Goal: Obtain resource: Obtain resource

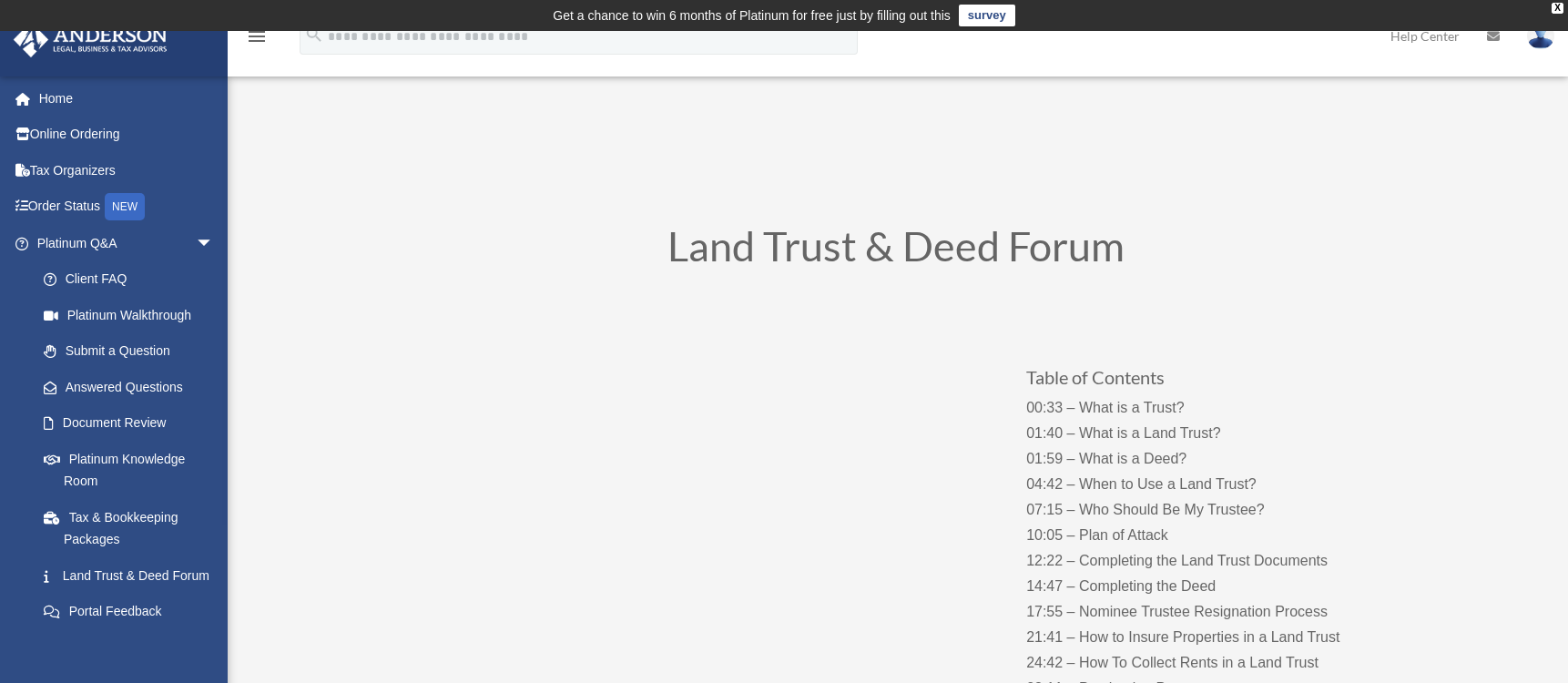
drag, startPoint x: 68, startPoint y: 681, endPoint x: 429, endPoint y: 536, distance: 389.0
click at [68, 681] on div "[PERSON_NAME][EMAIL_ADDRESS][DOMAIN_NAME] Sign Out [PERSON_NAME][EMAIL_ADDRESS]…" at bounding box center [114, 417] width 228 height 683
click at [196, 247] on span "arrow_drop_down" at bounding box center [213, 244] width 37 height 38
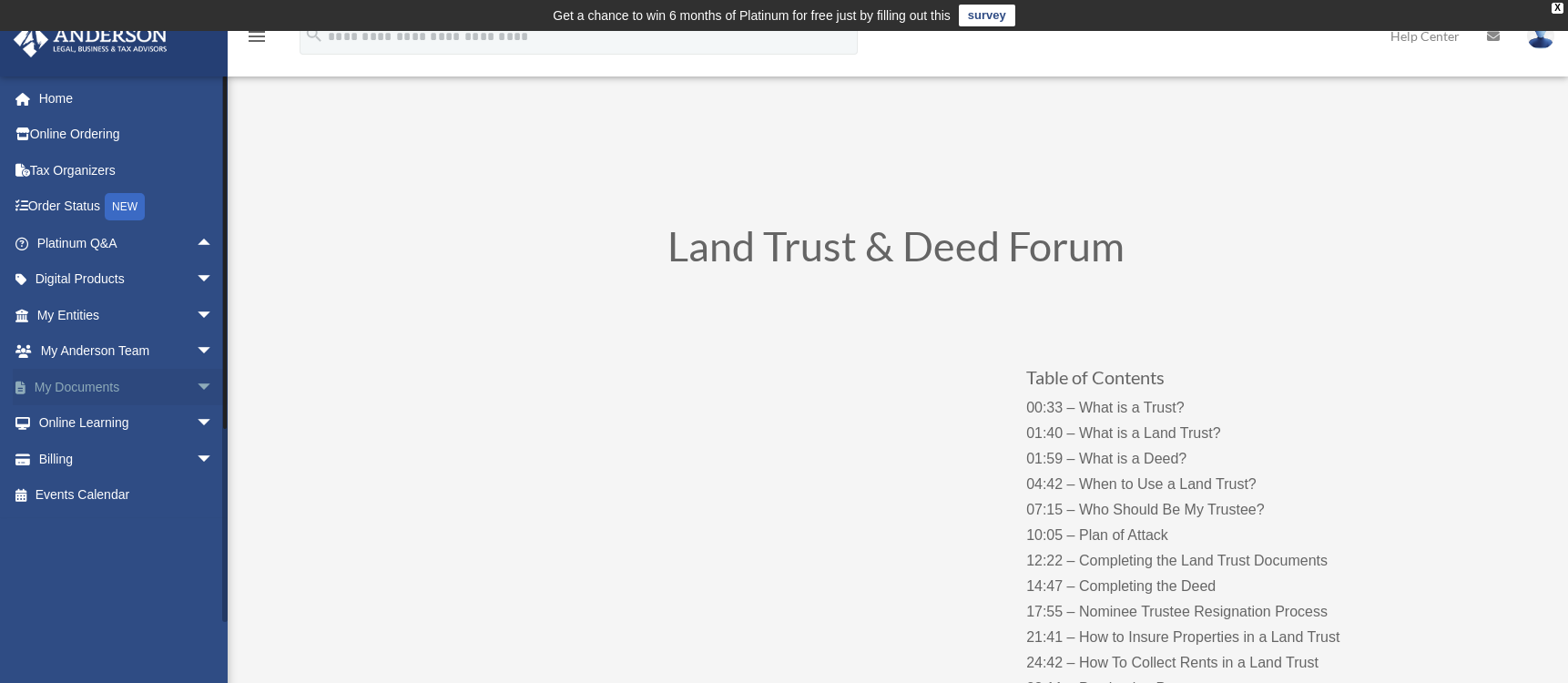
click at [104, 387] on link "My Documents arrow_drop_down" at bounding box center [126, 386] width 228 height 37
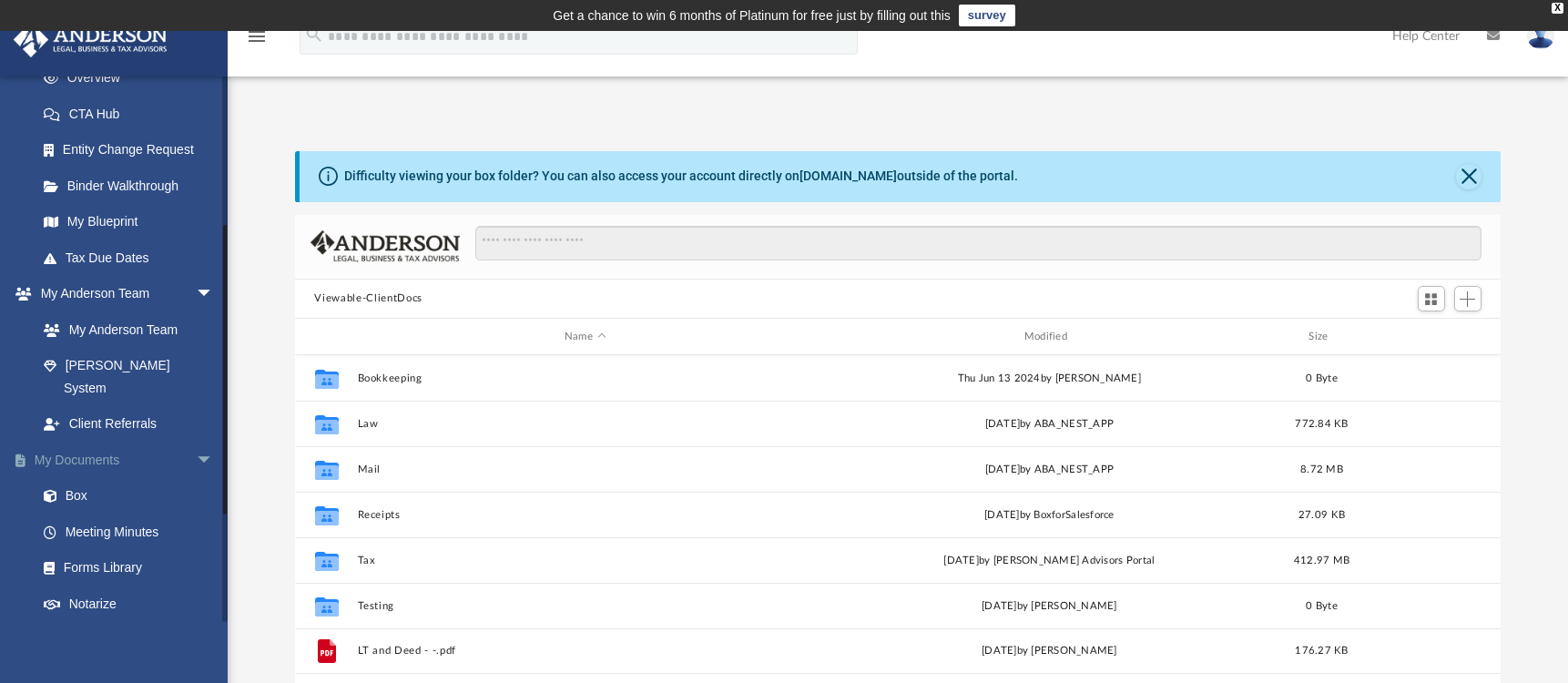
scroll to position [455, 0]
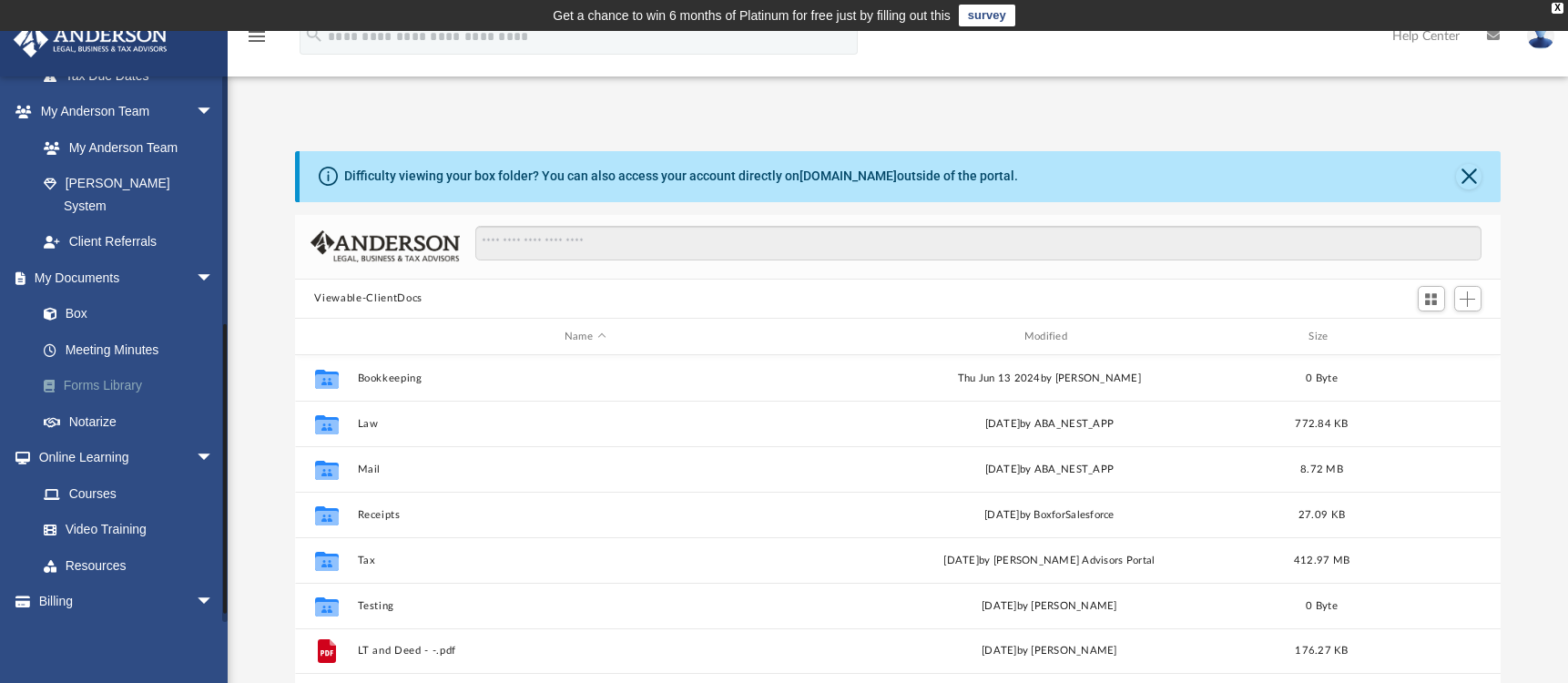
click at [104, 368] on link "Forms Library" at bounding box center [133, 386] width 216 height 37
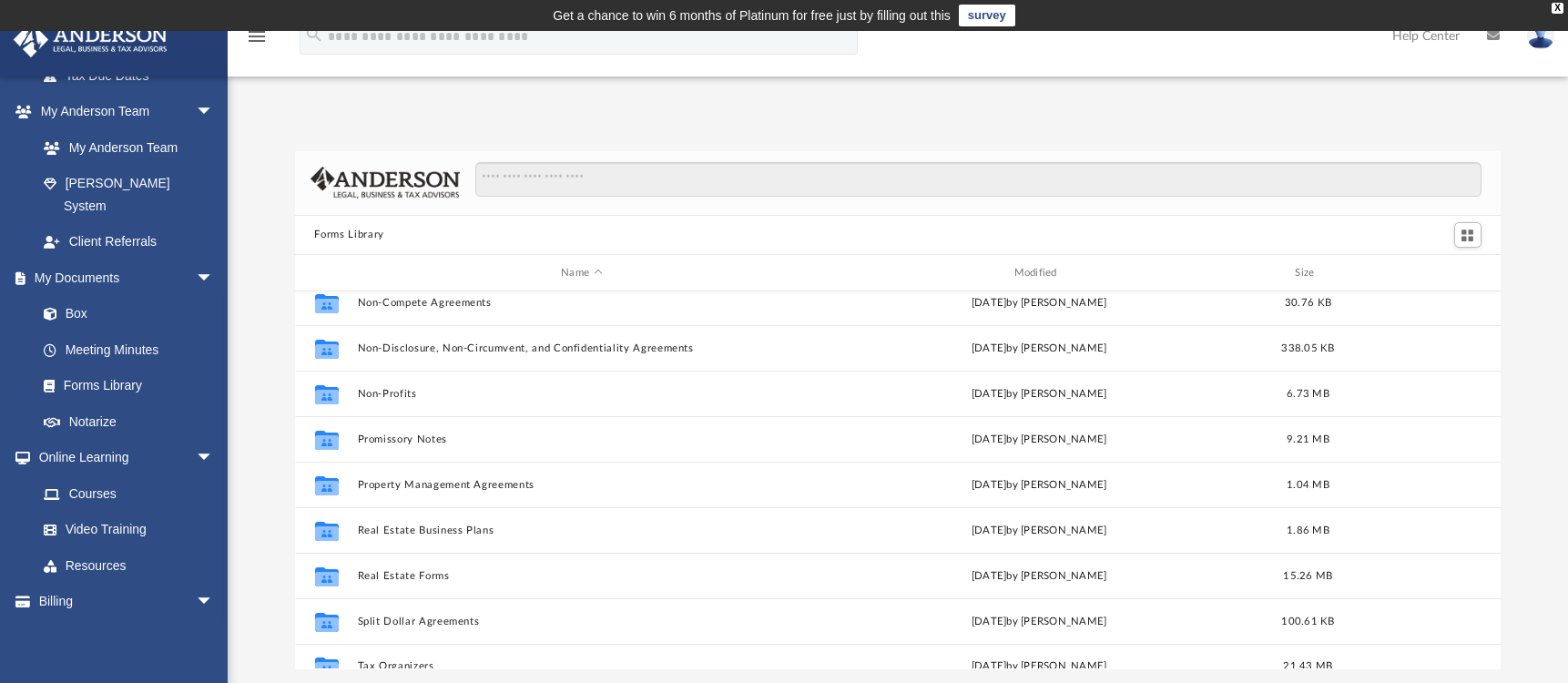
scroll to position [988, 0]
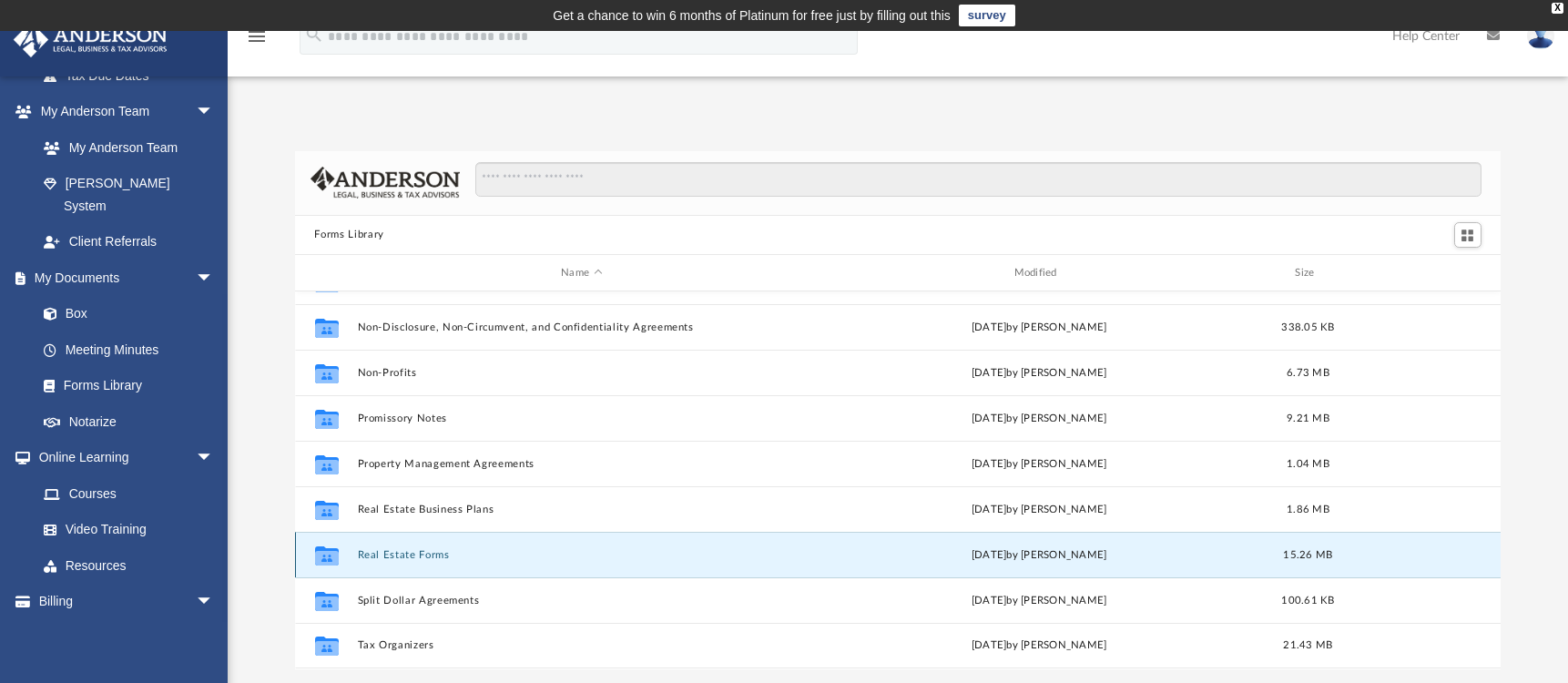
click at [404, 561] on button "Real Estate Forms" at bounding box center [581, 555] width 449 height 12
click at [379, 558] on button "Real Estate Forms" at bounding box center [581, 555] width 449 height 12
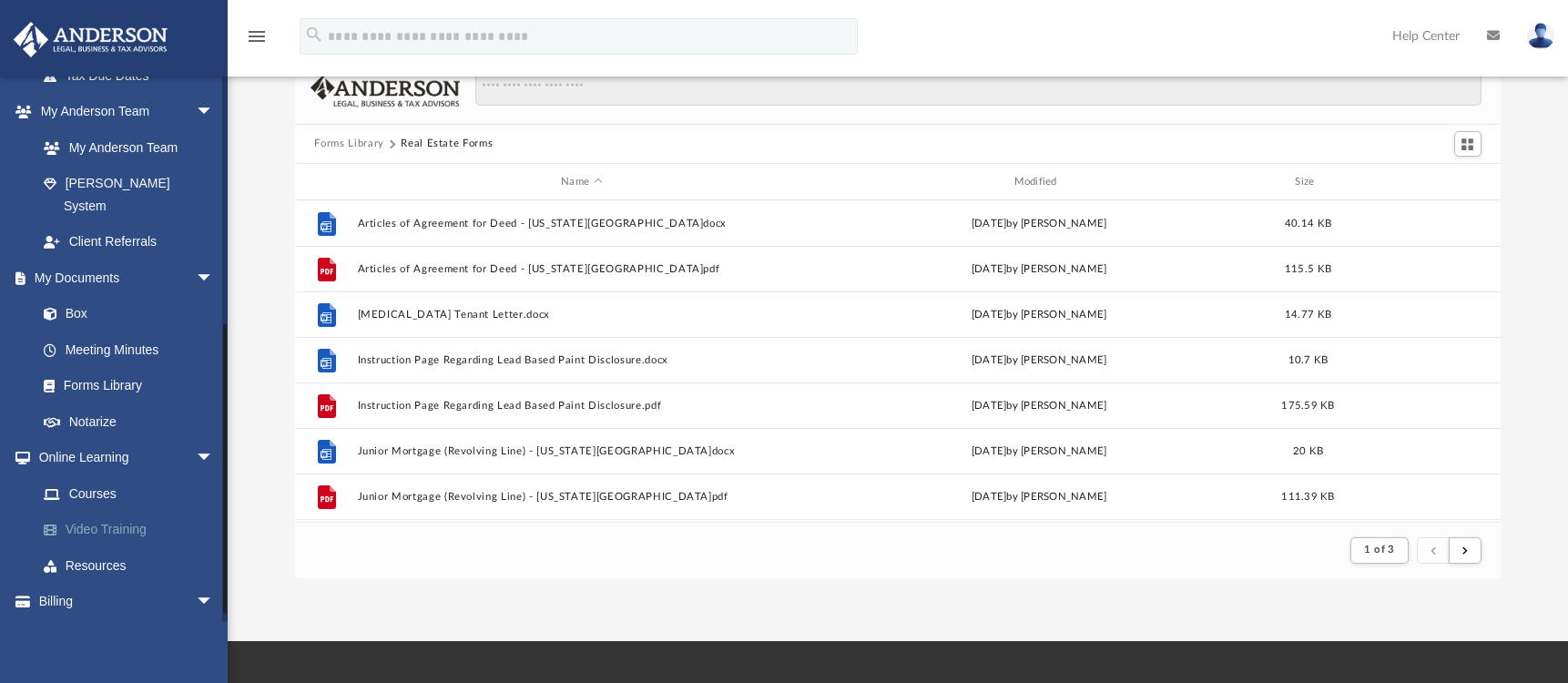
scroll to position [344, 1193]
click at [1467, 554] on span "submit" at bounding box center [1465, 549] width 6 height 10
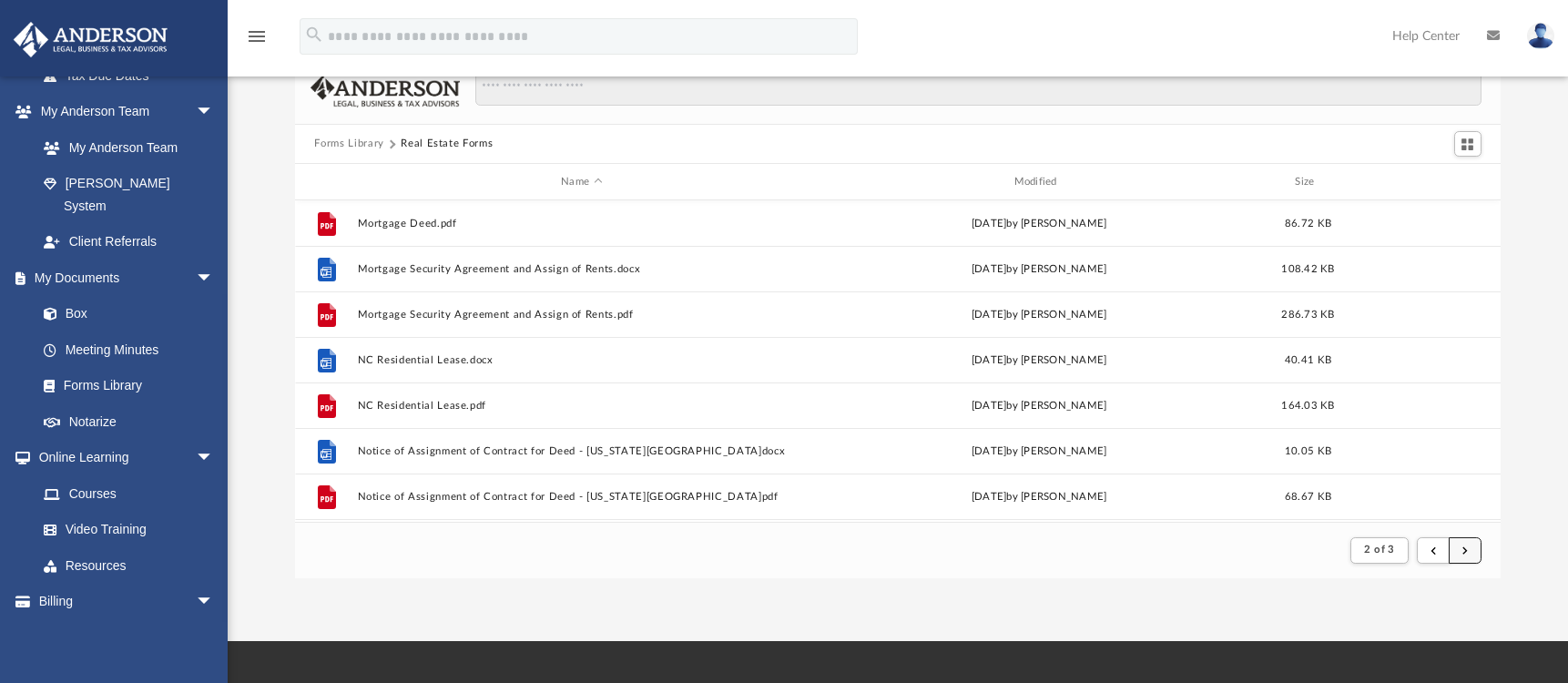
click at [1467, 553] on span "submit" at bounding box center [1465, 549] width 6 height 10
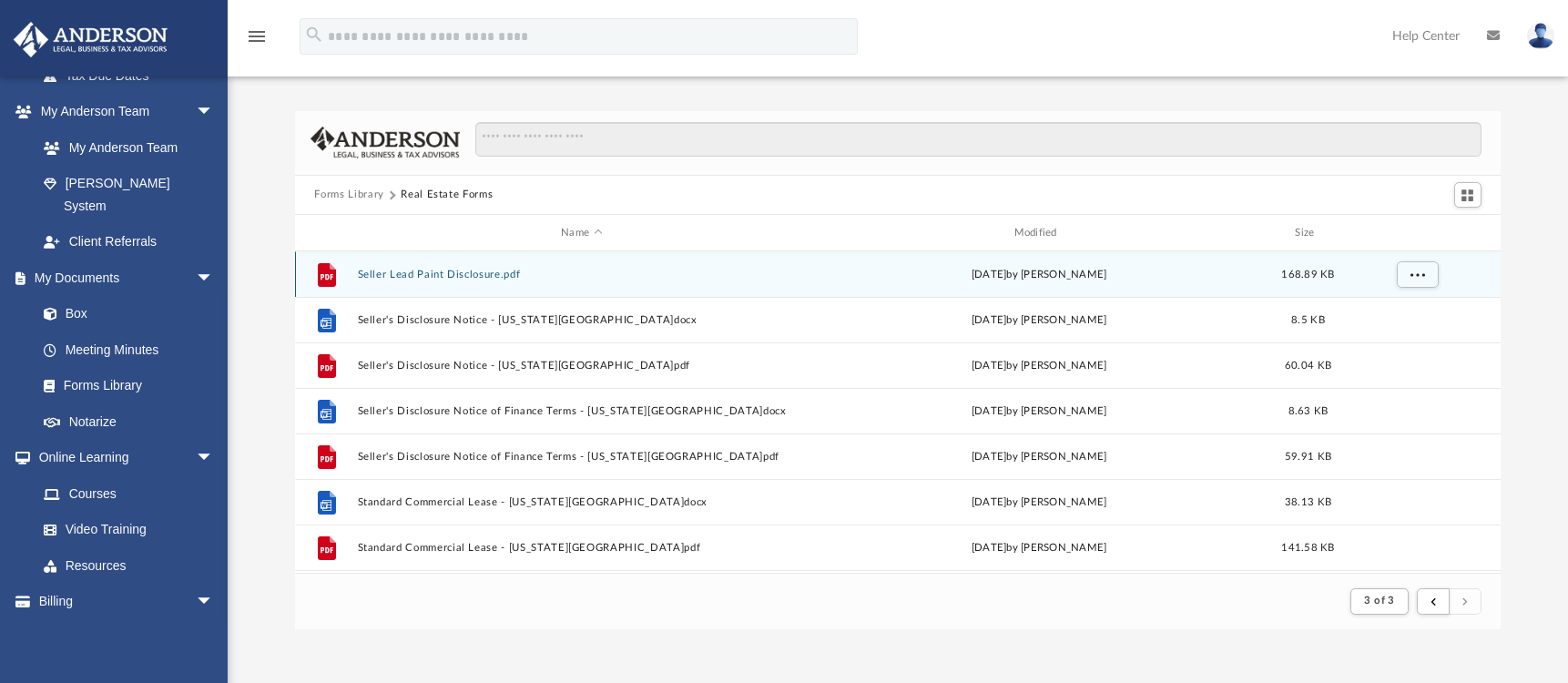
scroll to position [0, 0]
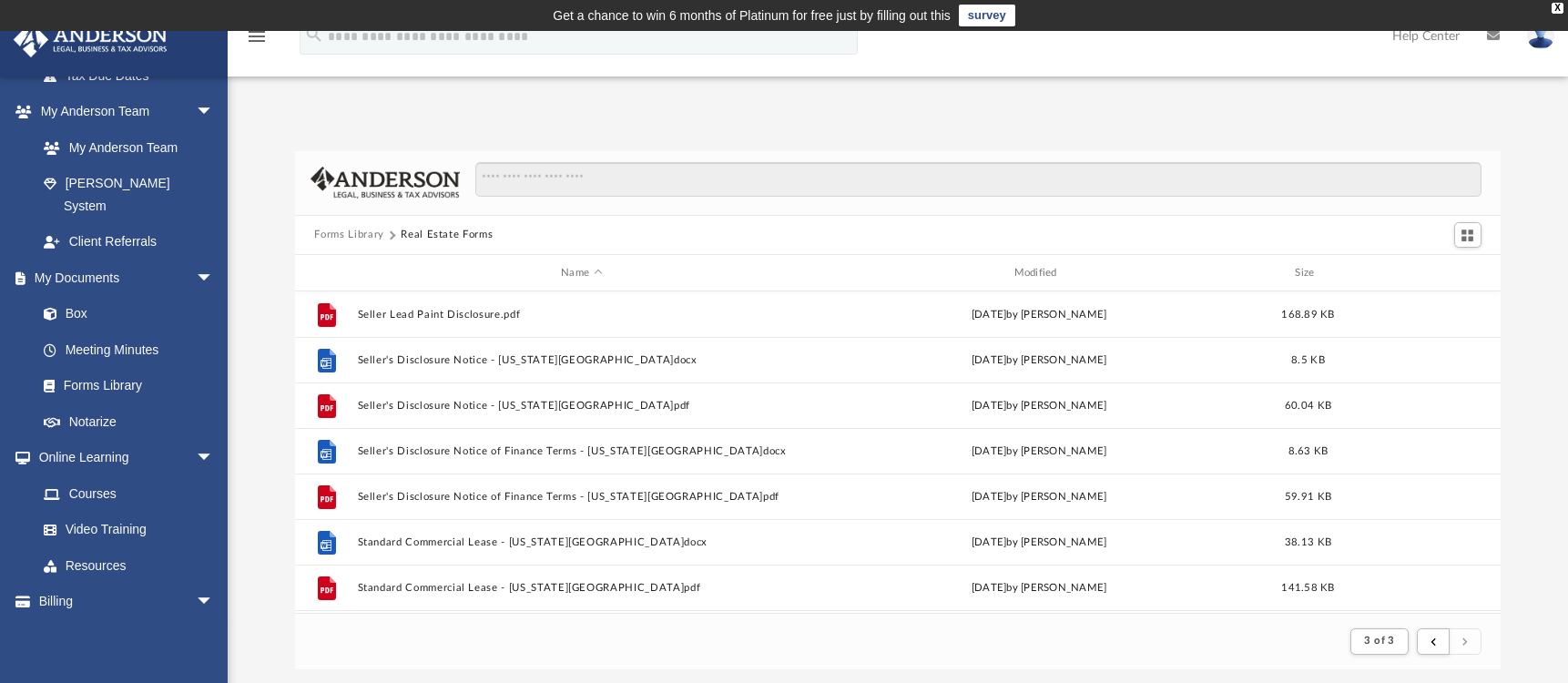
click at [332, 229] on button "Forms Library" at bounding box center [349, 235] width 69 height 17
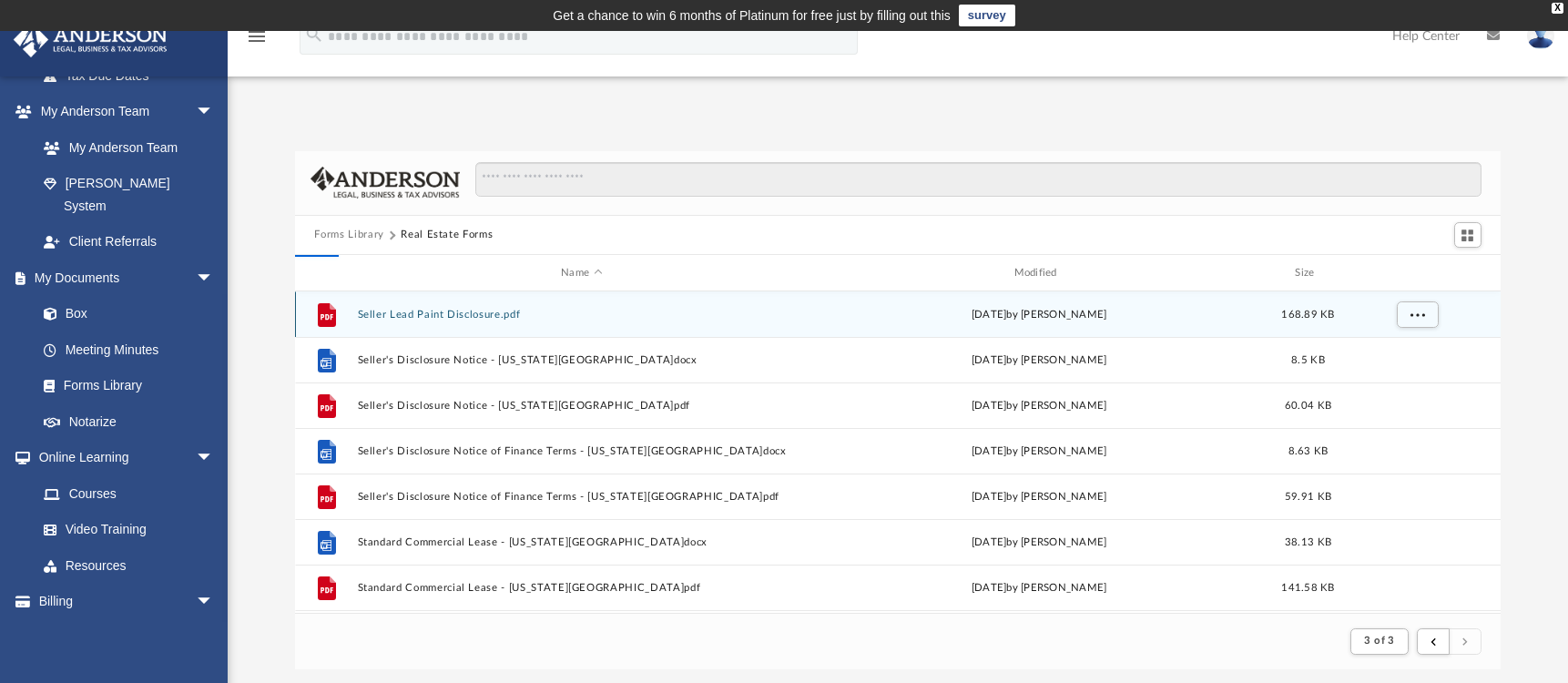
scroll to position [401, 1193]
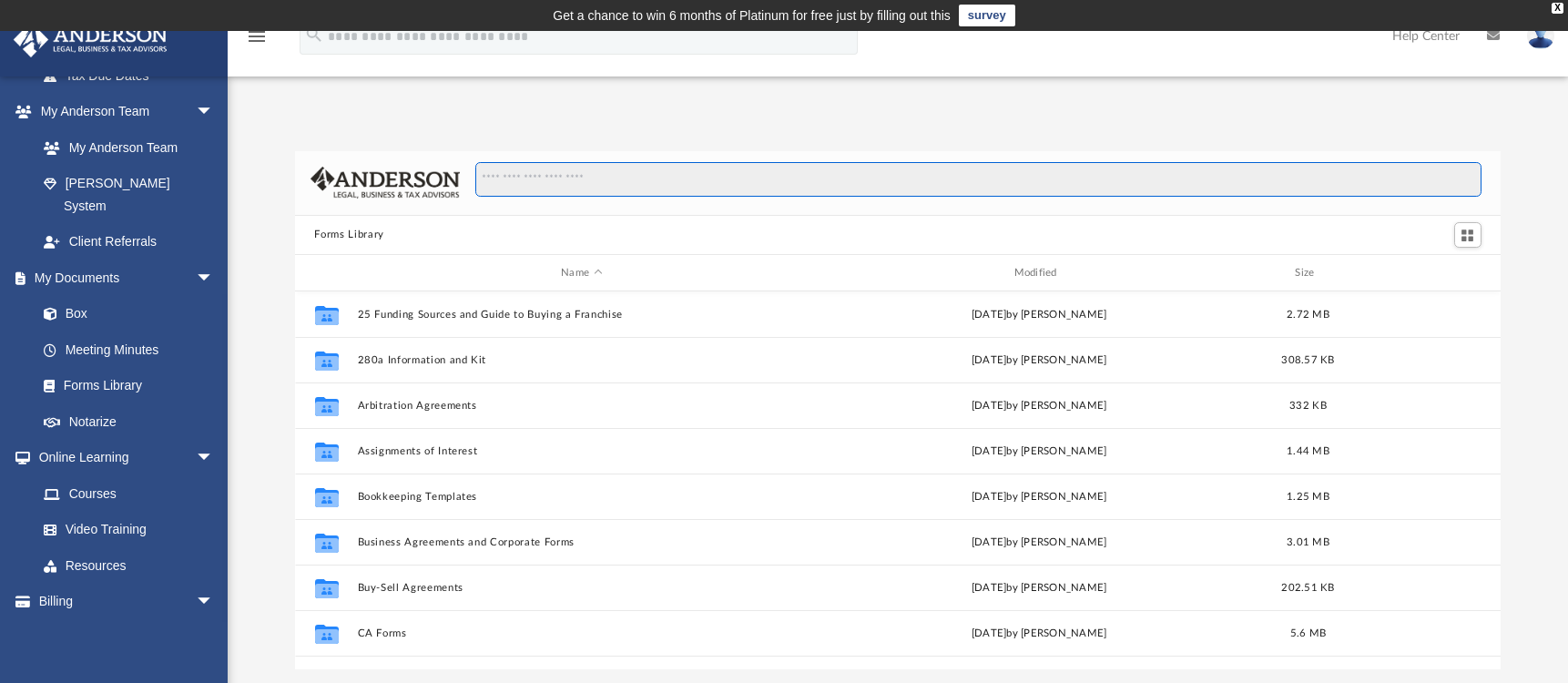
click at [536, 179] on input "Search files and folders" at bounding box center [978, 179] width 1005 height 35
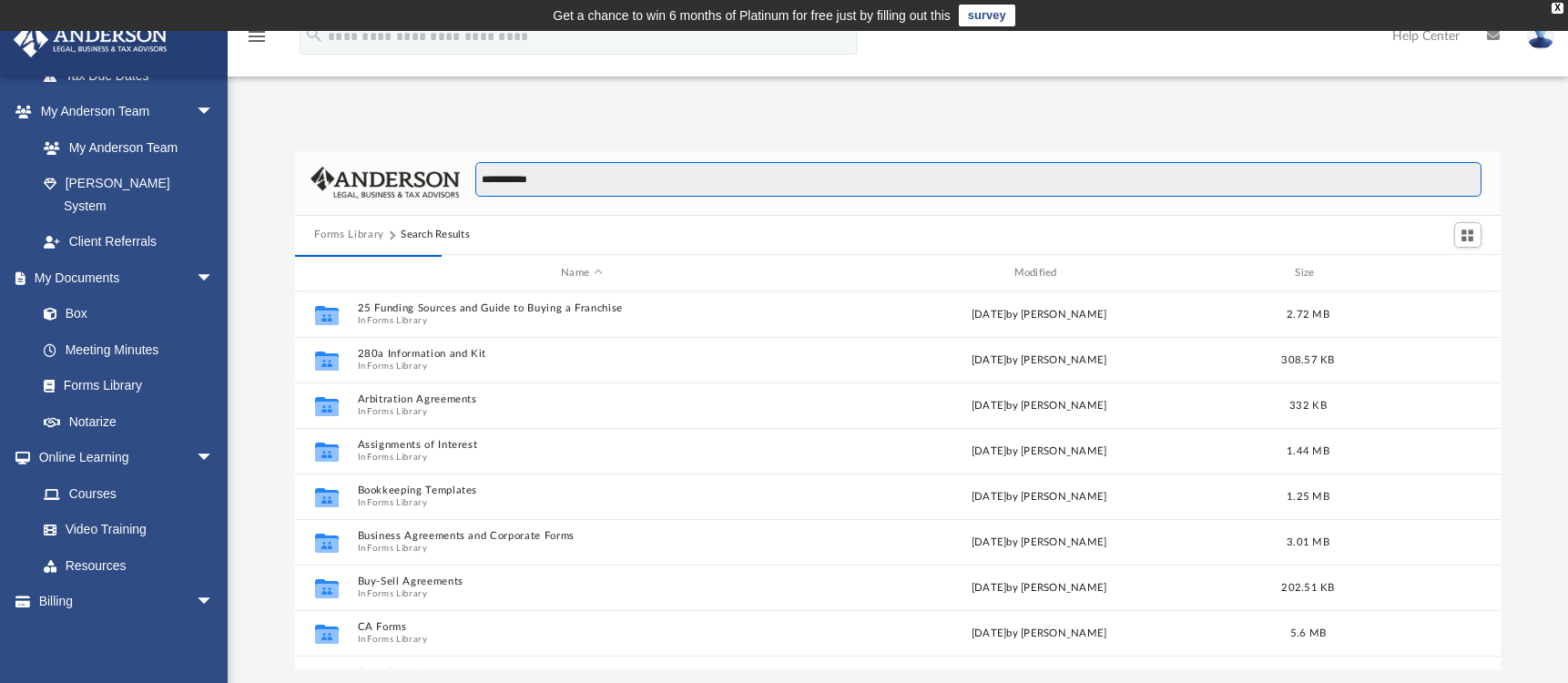
scroll to position [344, 1193]
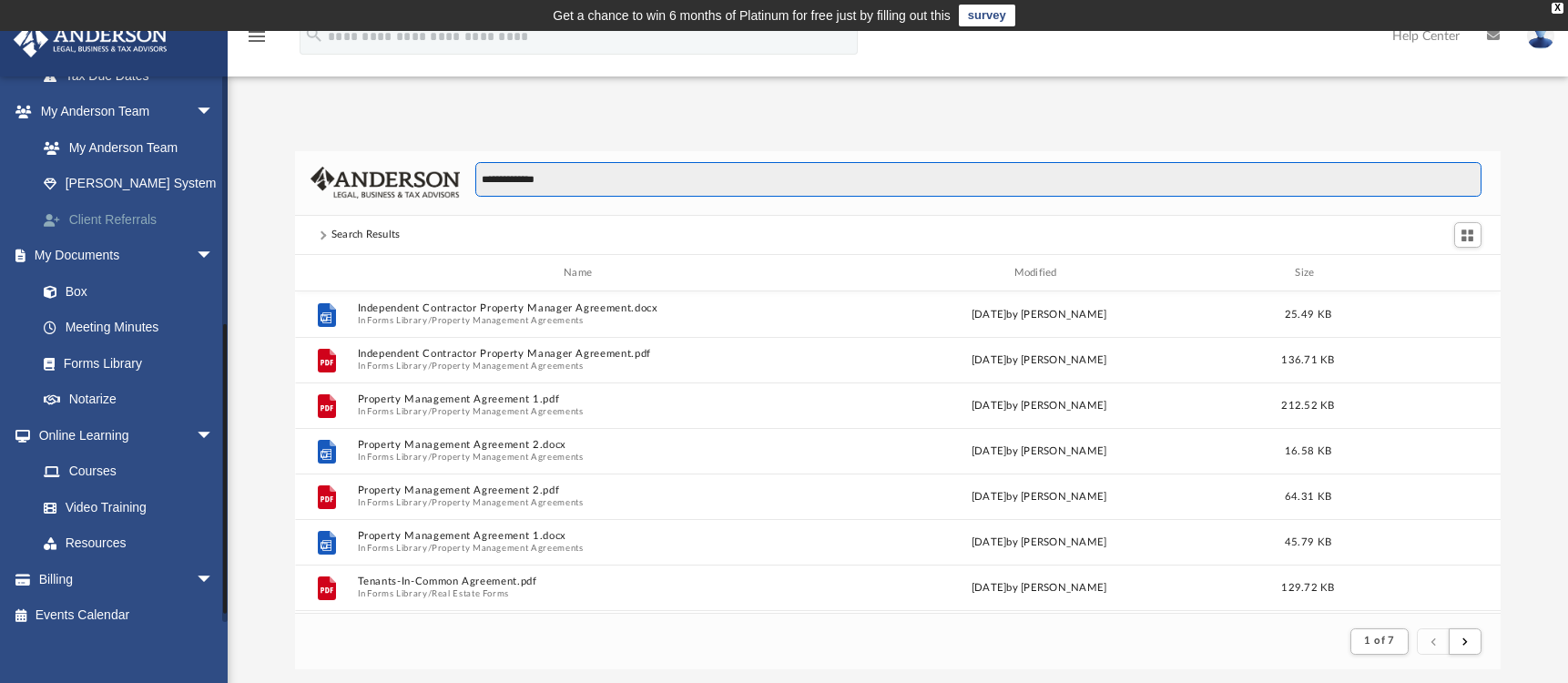
type input "**********"
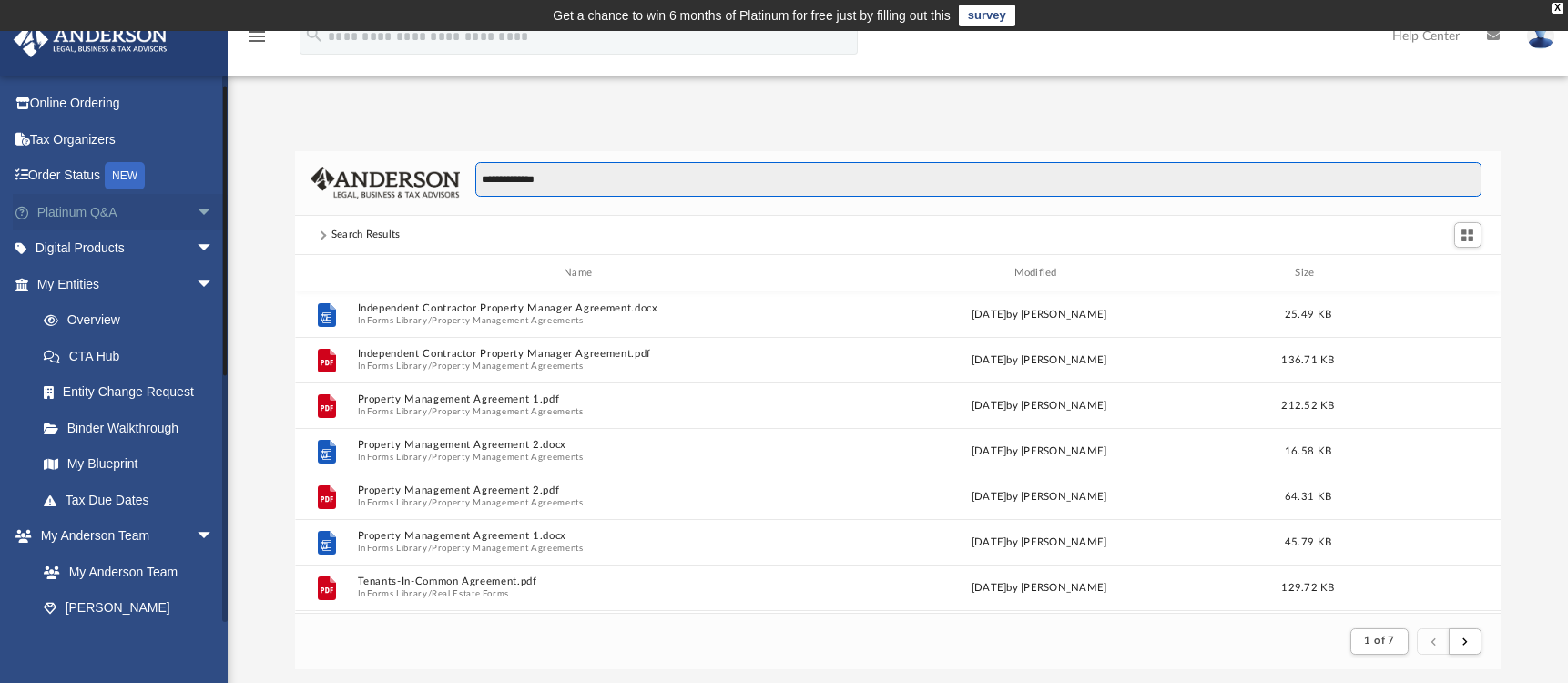
scroll to position [0, 0]
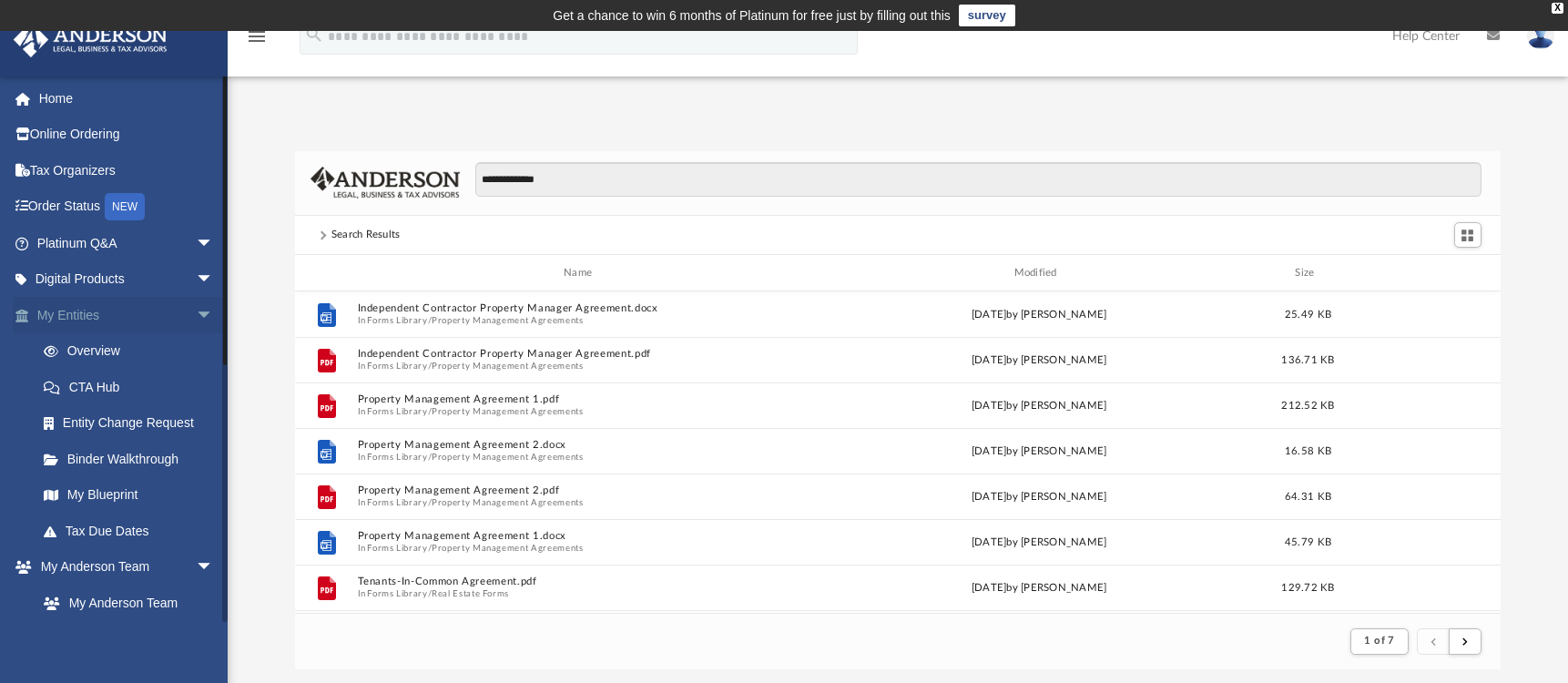
click at [76, 321] on link "My Entities arrow_drop_down" at bounding box center [126, 315] width 228 height 37
click at [196, 315] on span "arrow_drop_down" at bounding box center [213, 316] width 37 height 38
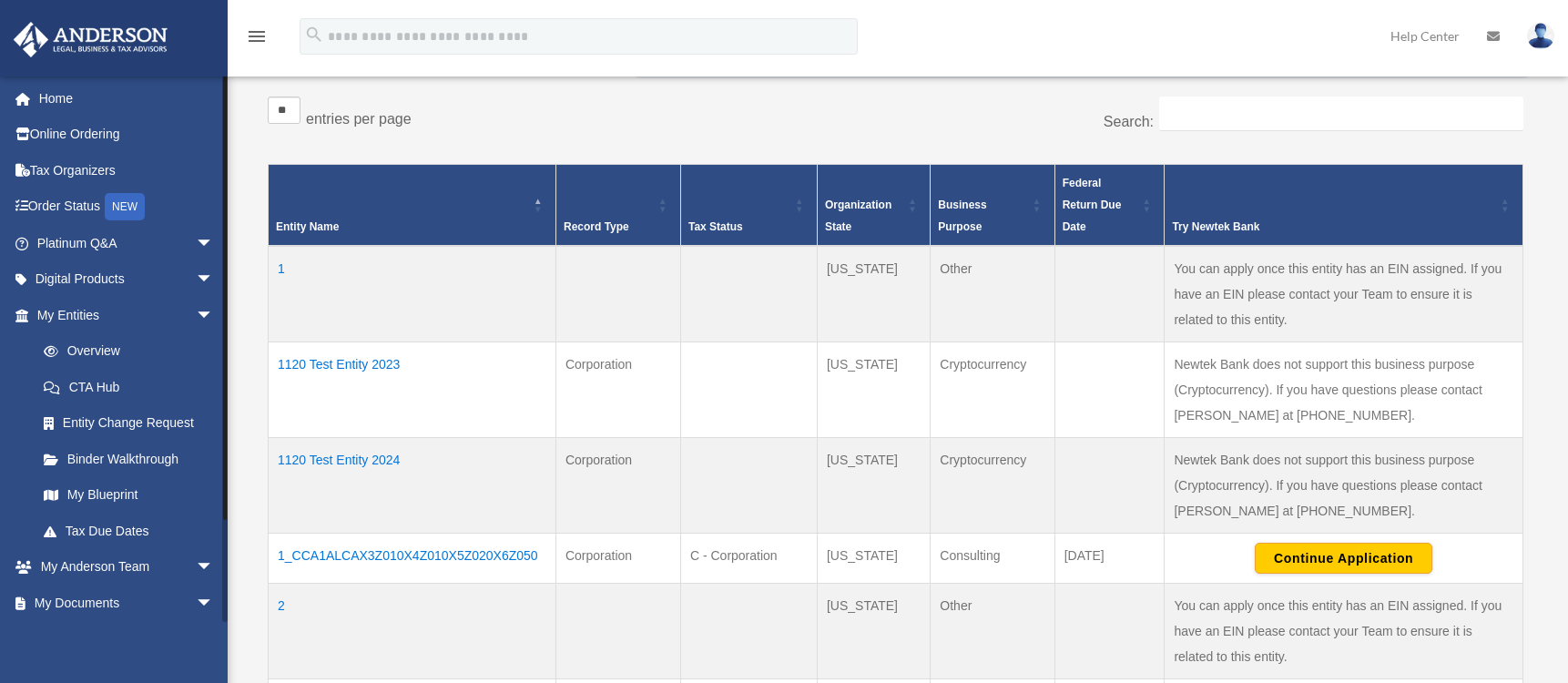
scroll to position [364, 0]
